Goal: Information Seeking & Learning: Learn about a topic

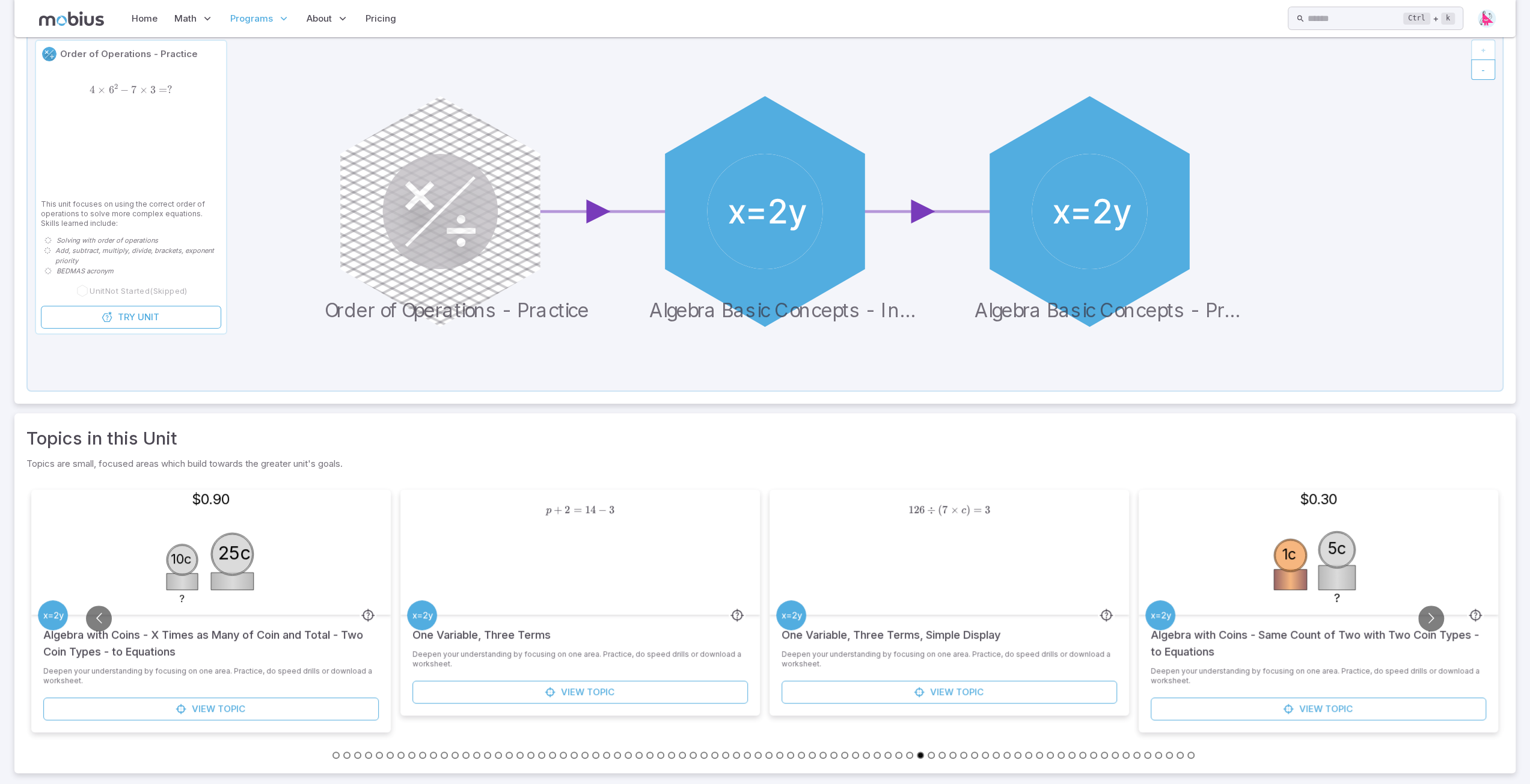
scroll to position [131, 0]
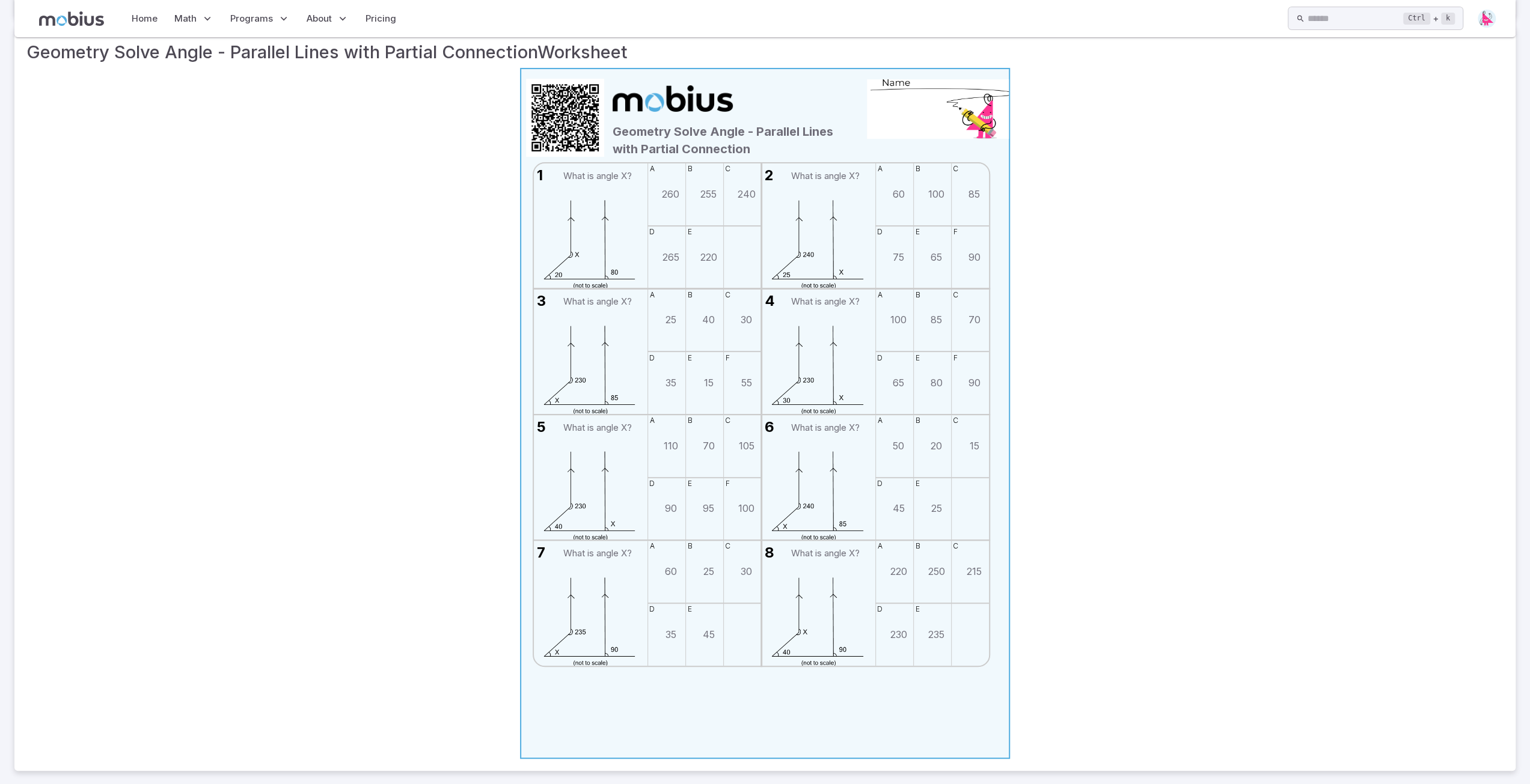
click at [762, 172] on span "2" at bounding box center [773, 175] width 24 height 24
